Goal: Obtain resource: Obtain resource

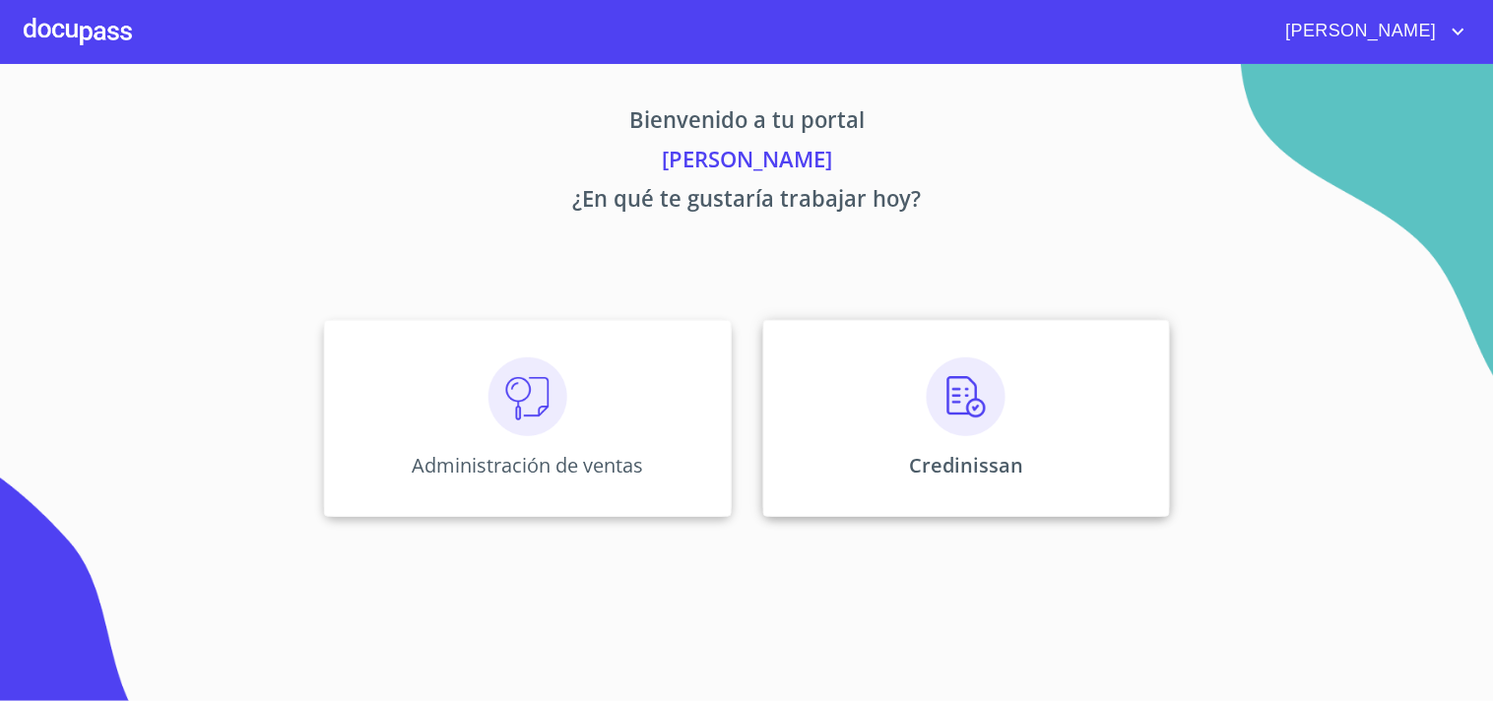
click at [1007, 458] on p "Credinissan" at bounding box center [966, 465] width 114 height 27
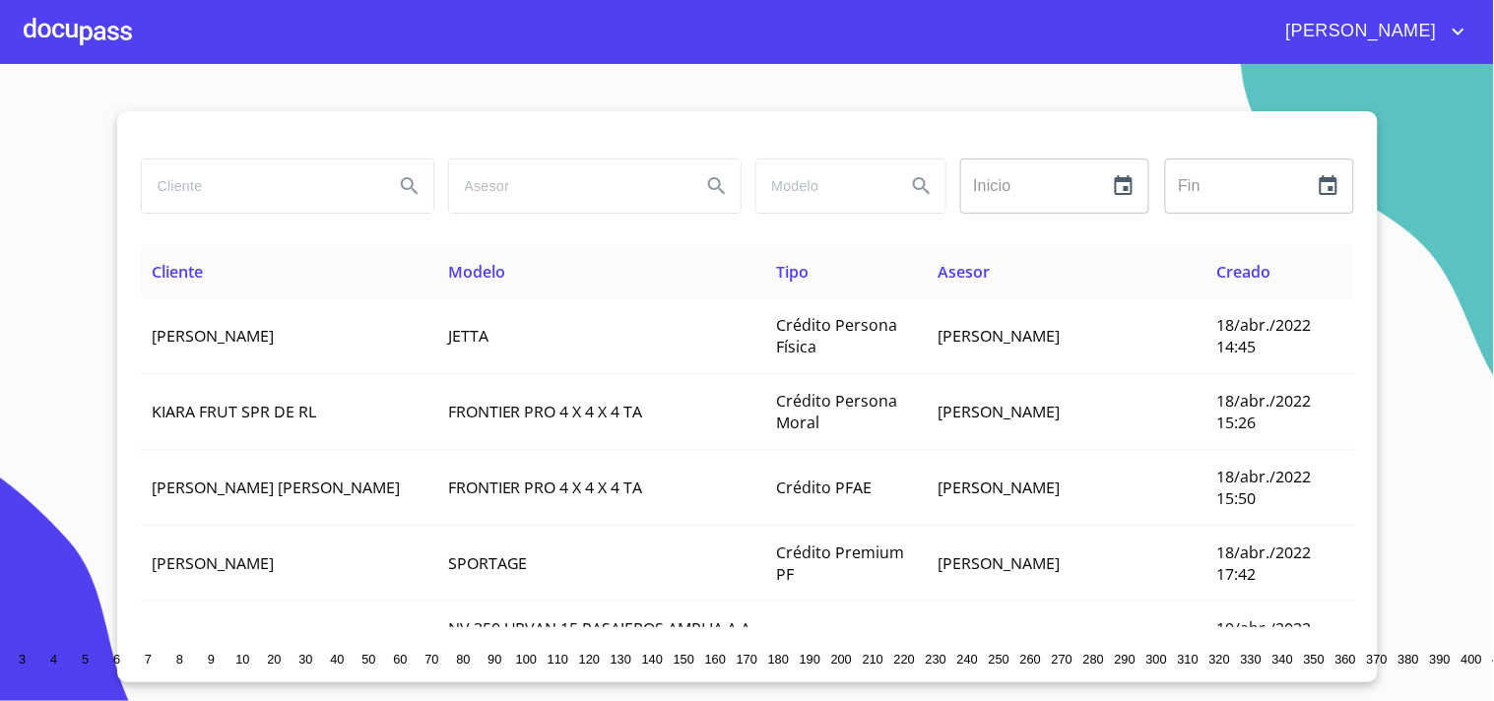
click at [228, 191] on input "search" at bounding box center [260, 186] width 236 height 53
type input "J"
type input "ESTUDIO ELEMENTAL"
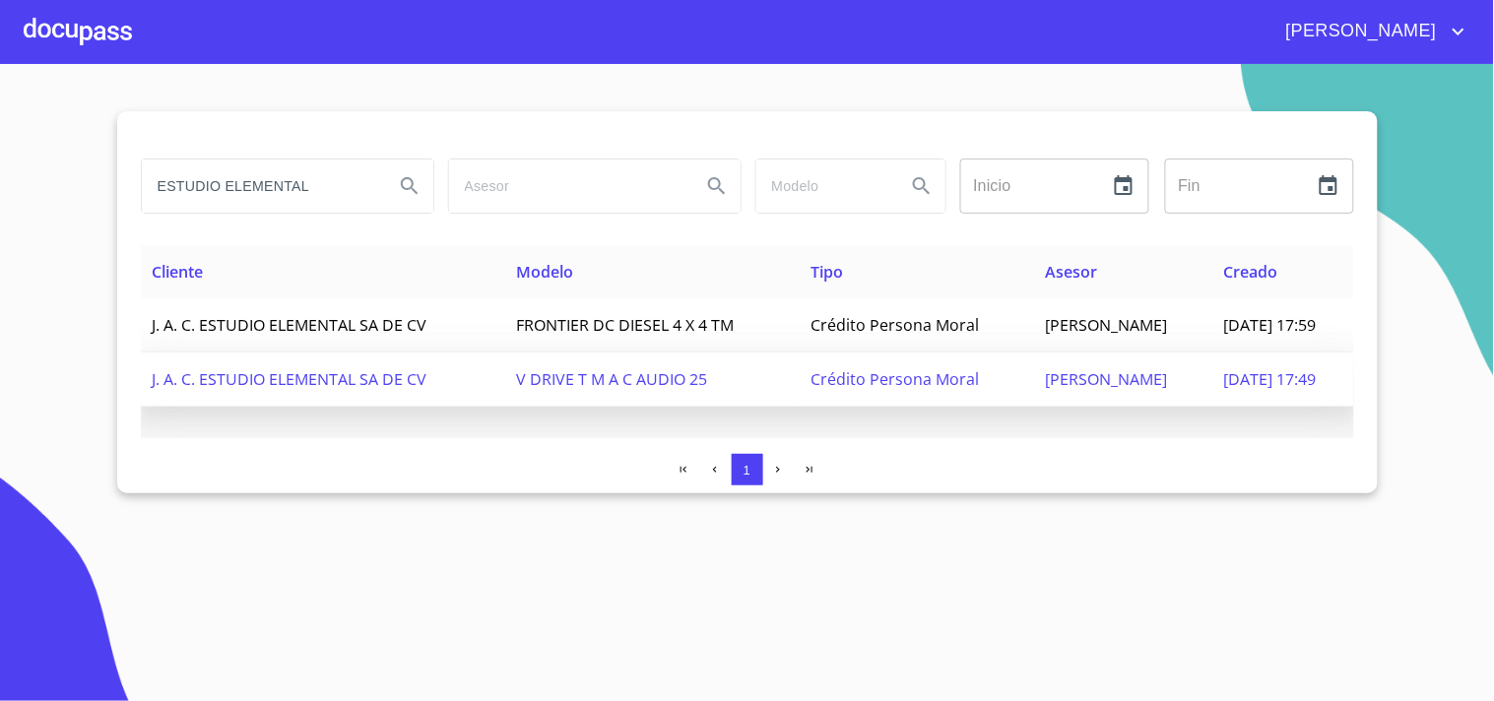
click at [424, 362] on td "J. A. C. ESTUDIO ELEMENTAL SA DE CV" at bounding box center [323, 380] width 364 height 54
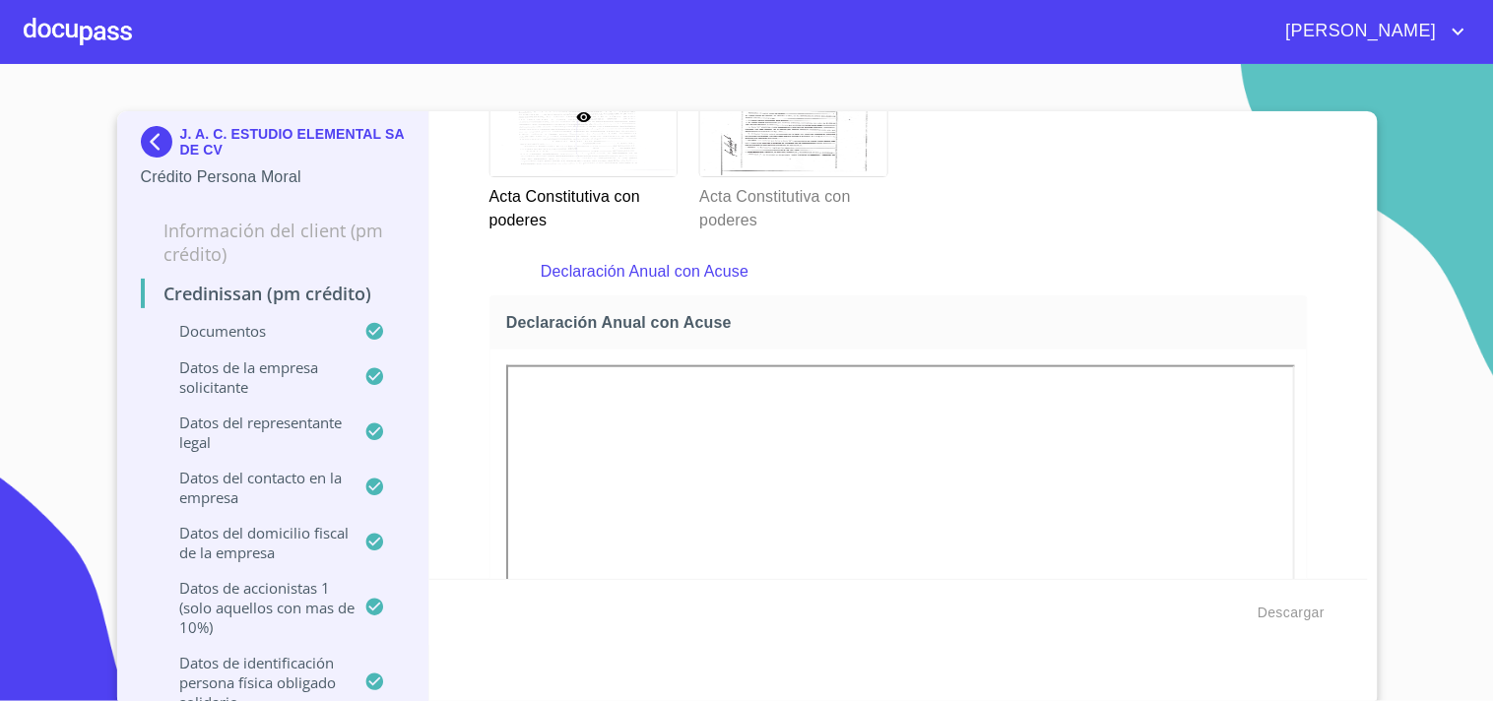
scroll to position [6082, 0]
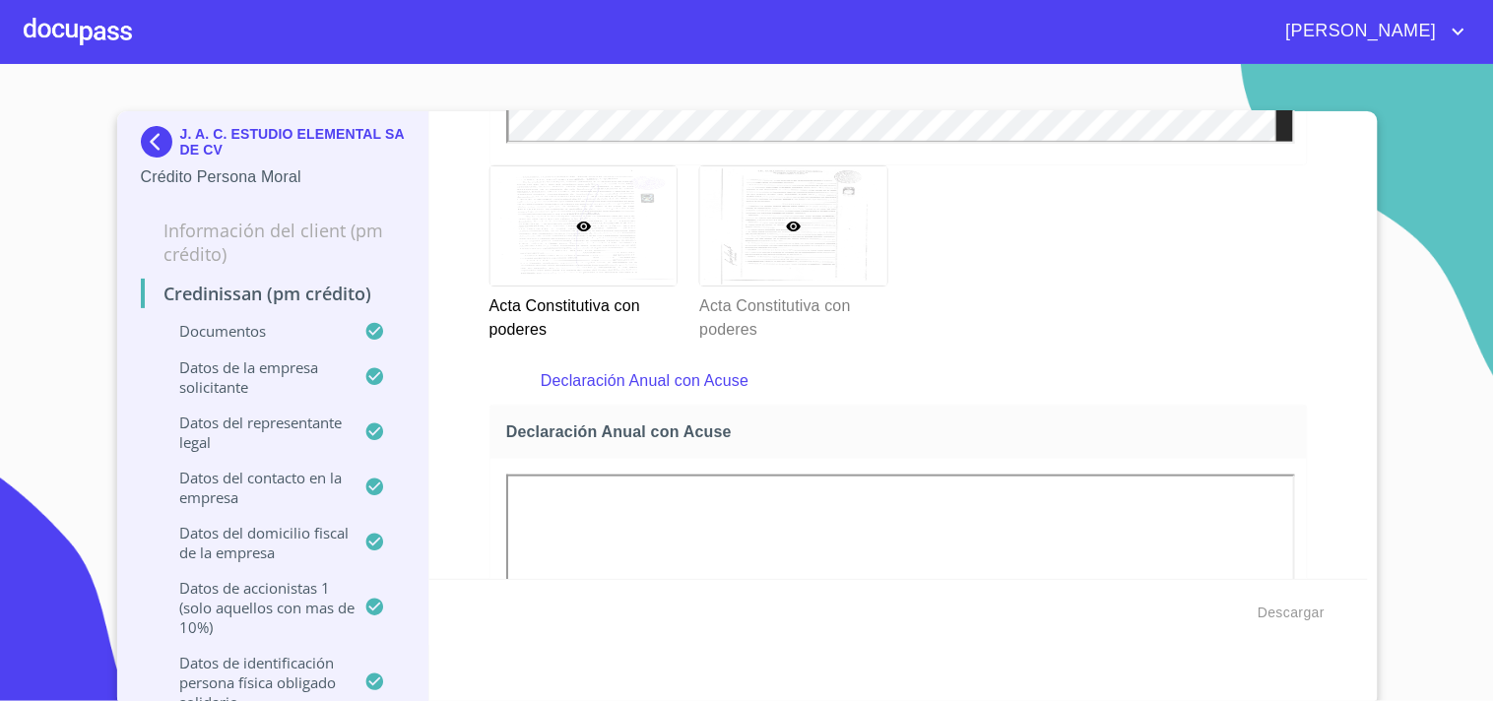
click at [799, 236] on div at bounding box center [793, 225] width 187 height 119
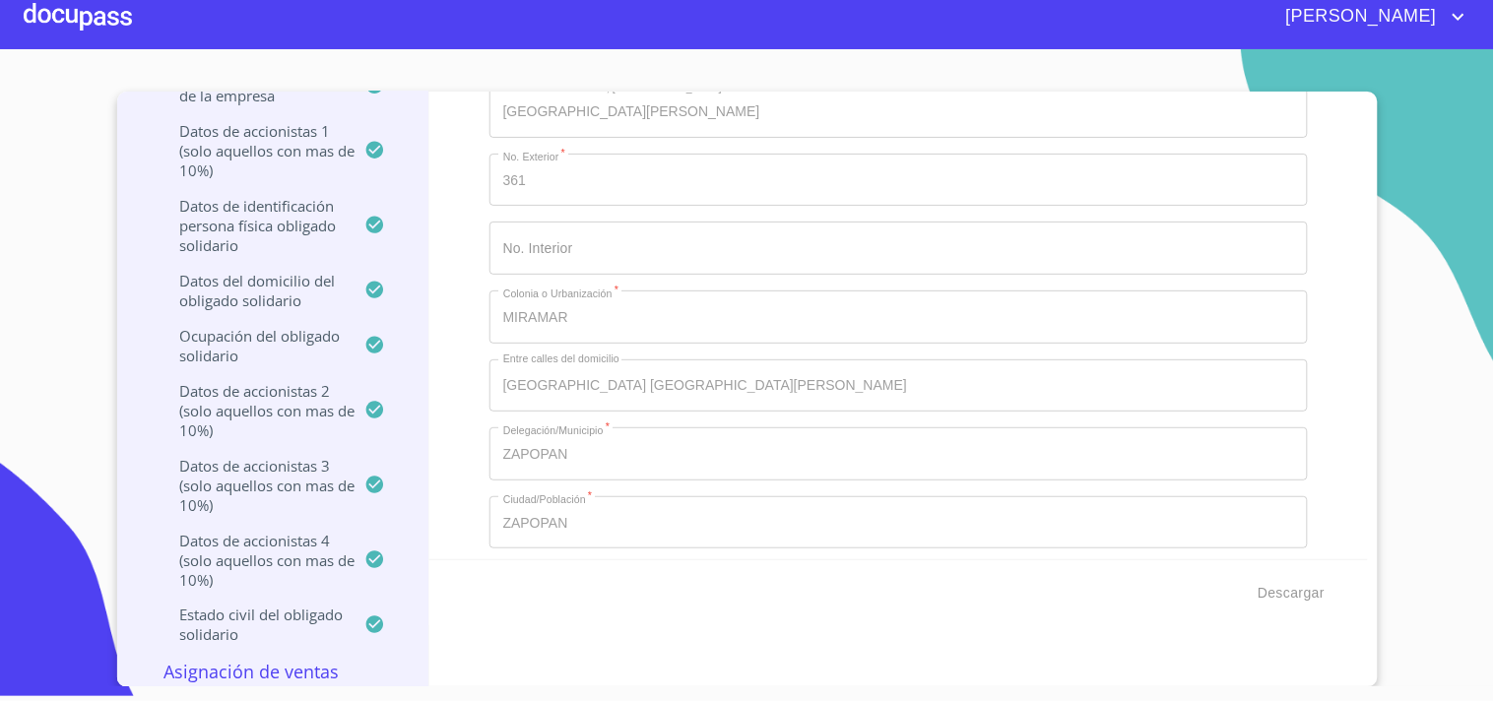
scroll to position [13994, 0]
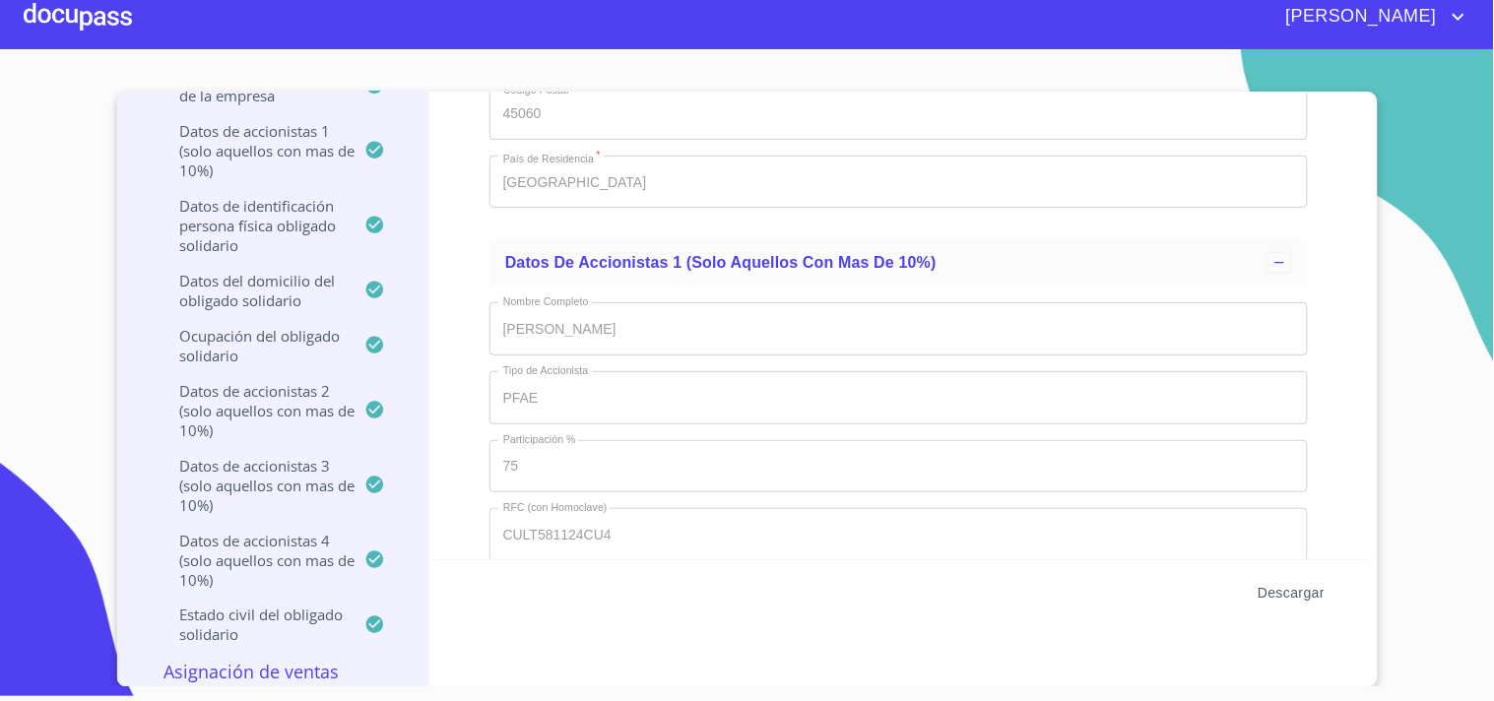
click at [1302, 589] on span "Descargar" at bounding box center [1291, 593] width 67 height 25
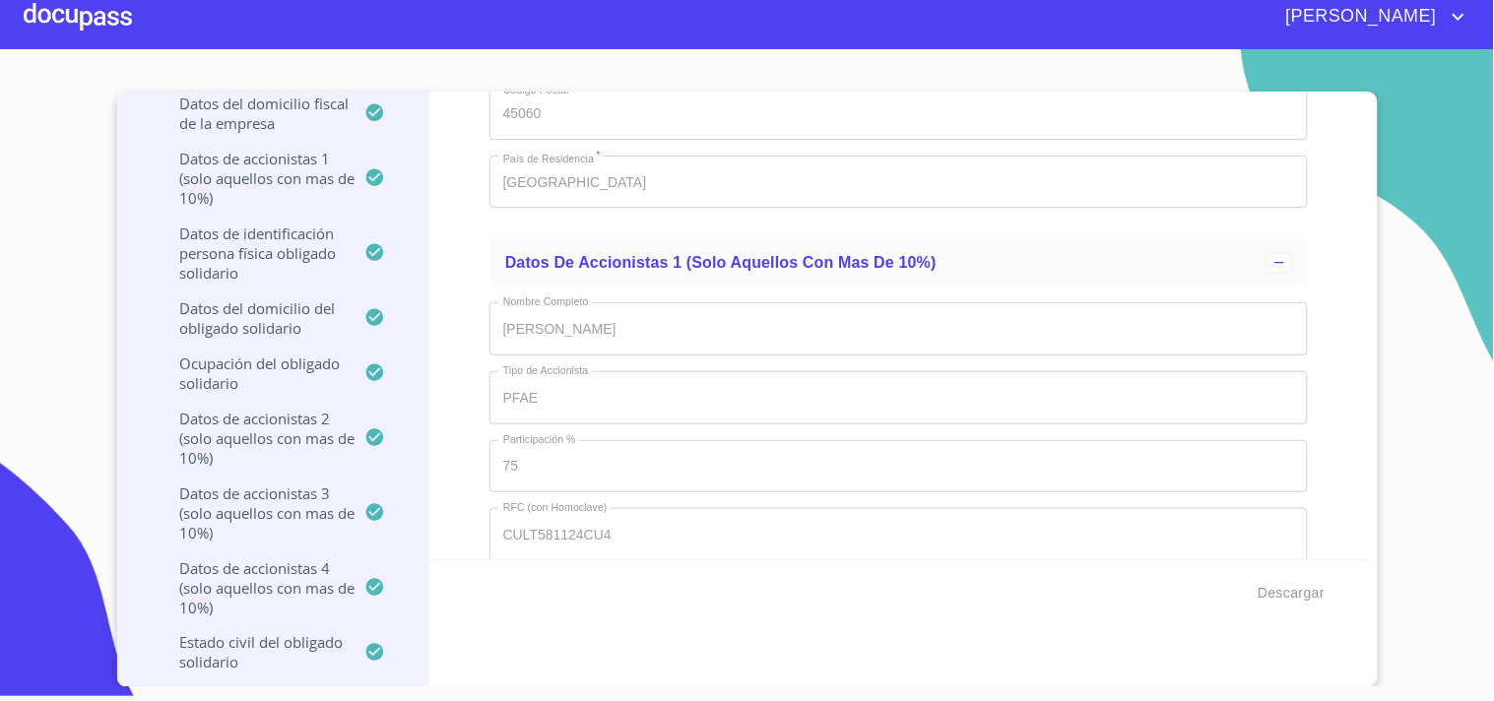
scroll to position [328, 0]
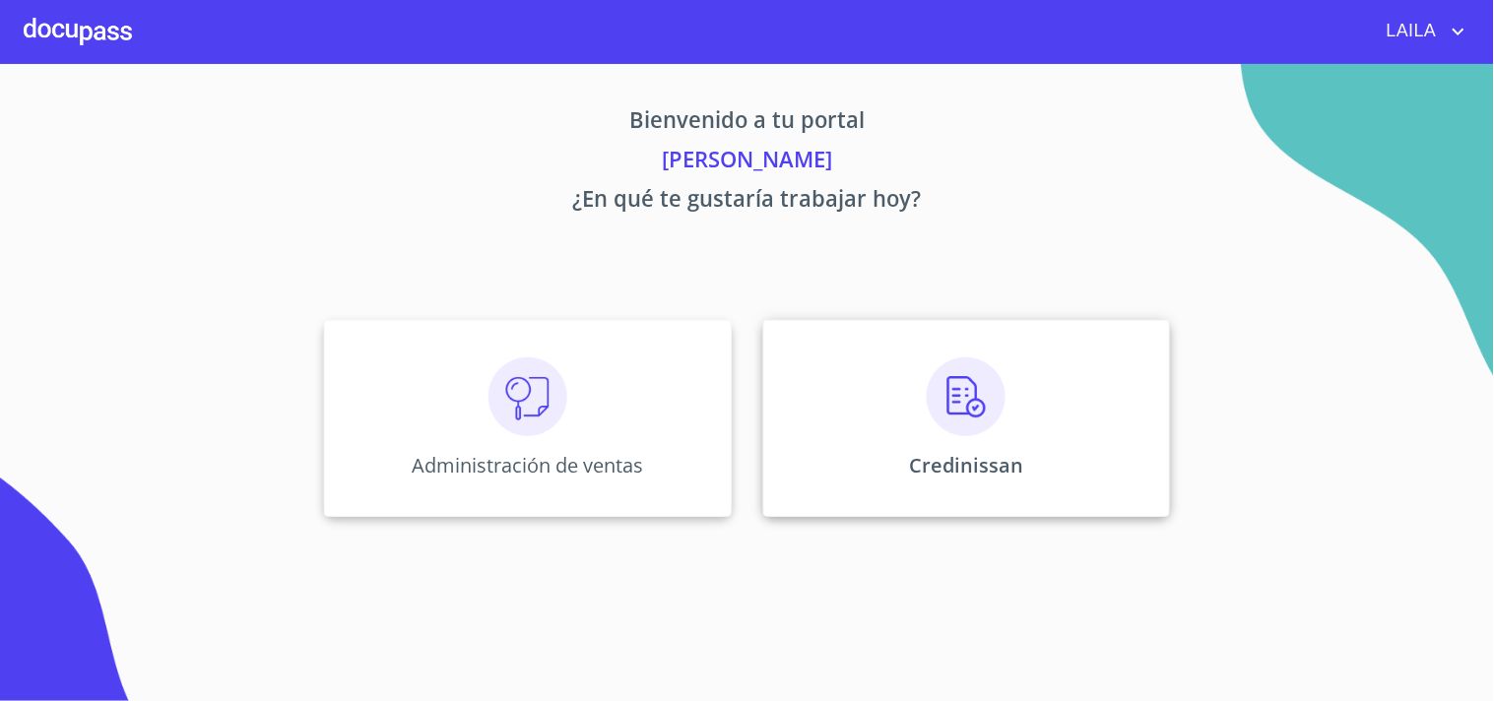
click at [938, 437] on div "Credinissan" at bounding box center [966, 418] width 407 height 197
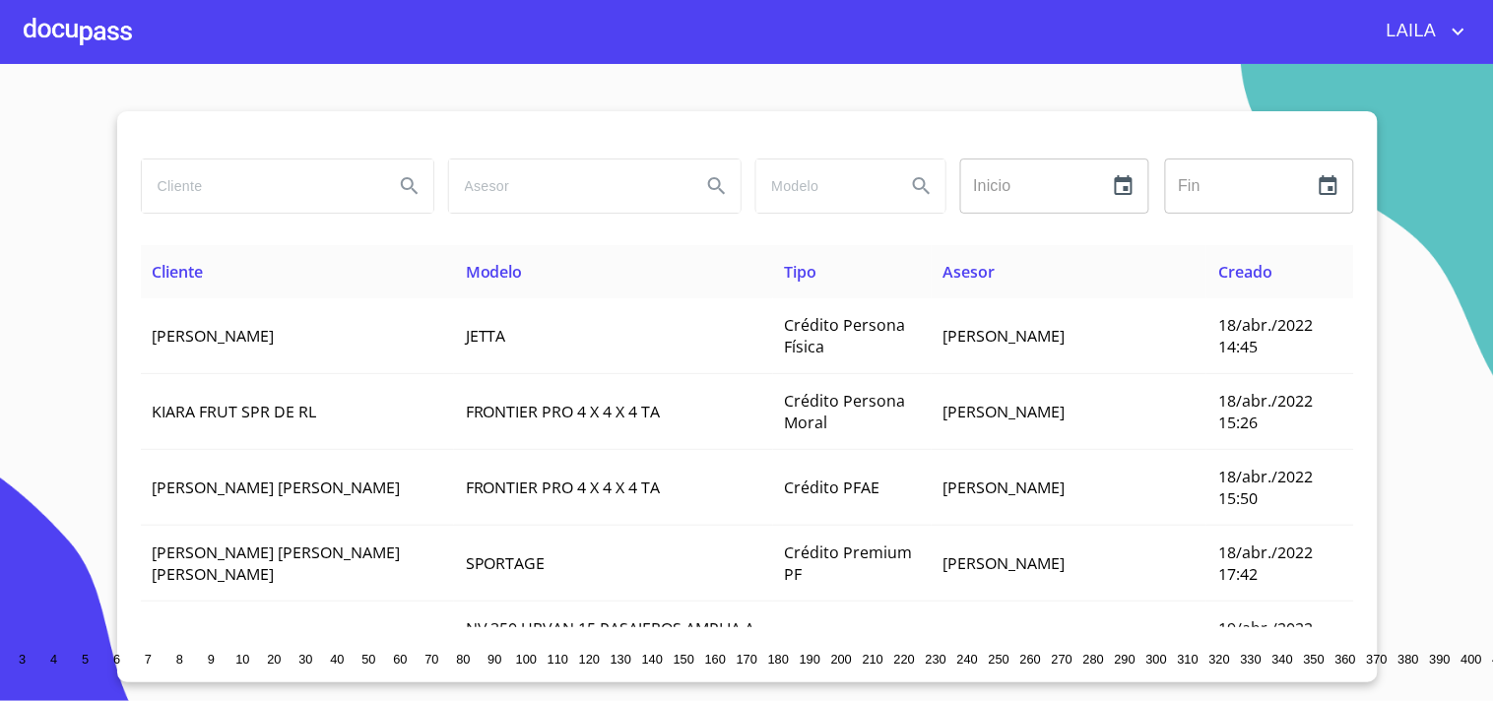
click at [307, 204] on input "search" at bounding box center [260, 186] width 236 height 53
type input "[PERSON_NAME] [PERSON_NAME]"
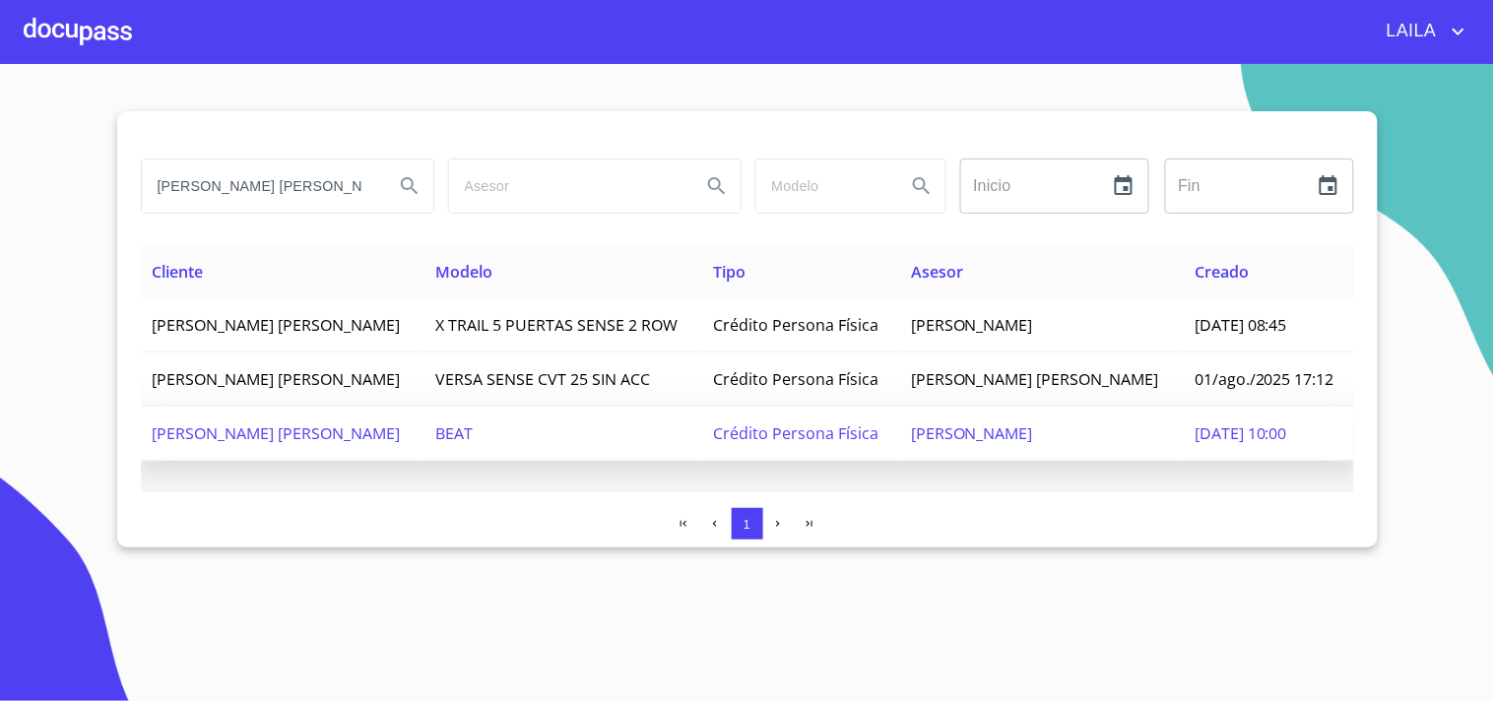
click at [330, 423] on span "[PERSON_NAME] [PERSON_NAME]" at bounding box center [277, 434] width 248 height 22
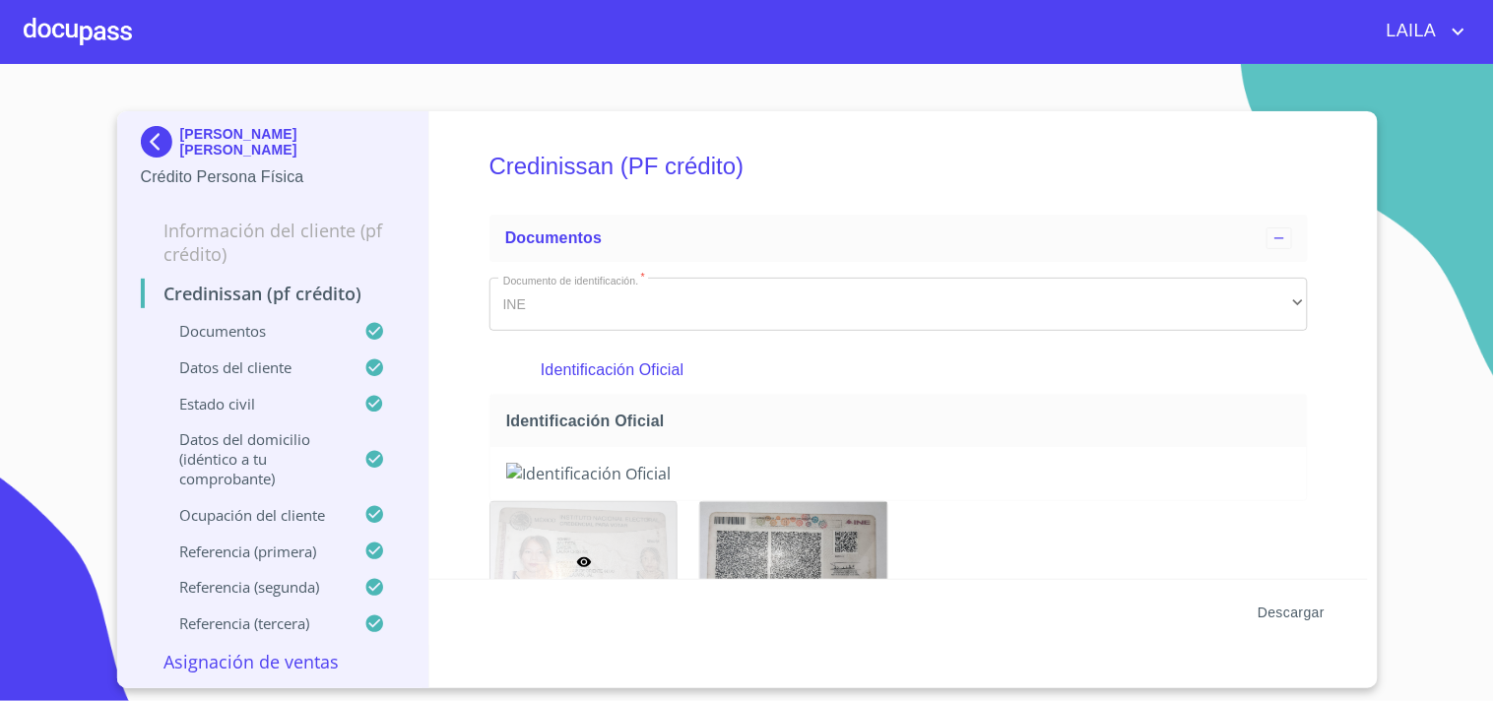
click at [1300, 608] on span "Descargar" at bounding box center [1291, 613] width 67 height 25
